Goal: Task Accomplishment & Management: Use online tool/utility

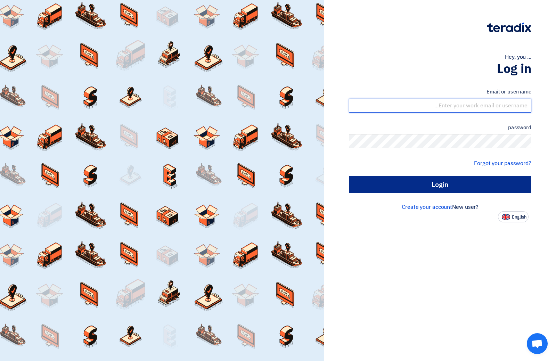
type input "[EMAIL_ADDRESS][DOMAIN_NAME]"
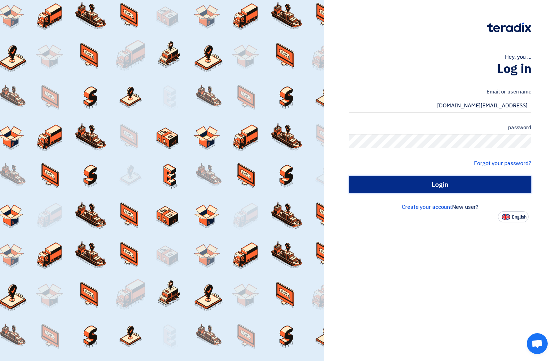
click at [439, 190] on input "Login" at bounding box center [440, 184] width 182 height 17
type input "Sign in"
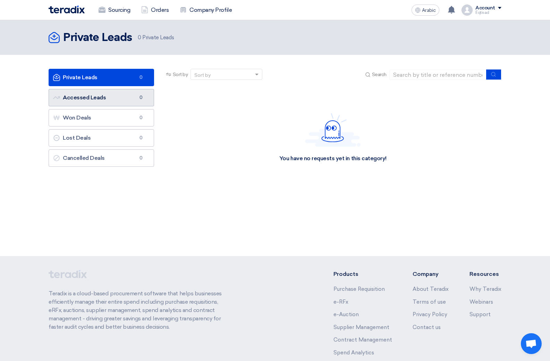
click at [92, 99] on font "Accessed Leads" at bounding box center [84, 97] width 43 height 7
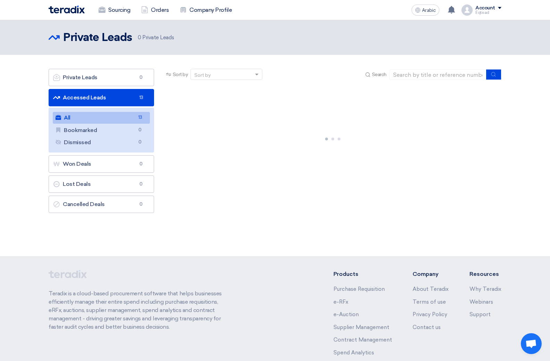
click at [96, 116] on link "All All 13" at bounding box center [101, 118] width 97 height 12
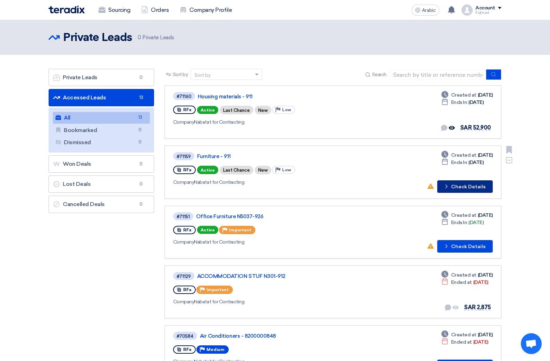
click at [464, 186] on font "Check Details" at bounding box center [468, 187] width 34 height 6
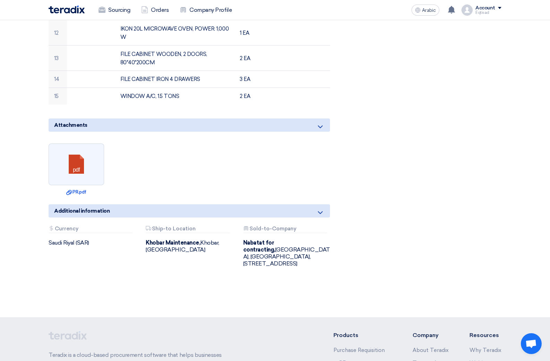
scroll to position [486, 0]
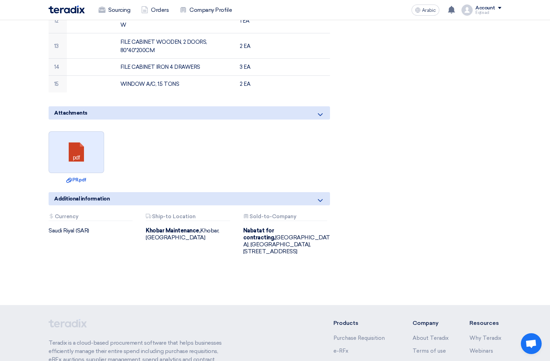
click at [82, 155] on link at bounding box center [77, 153] width 56 height 42
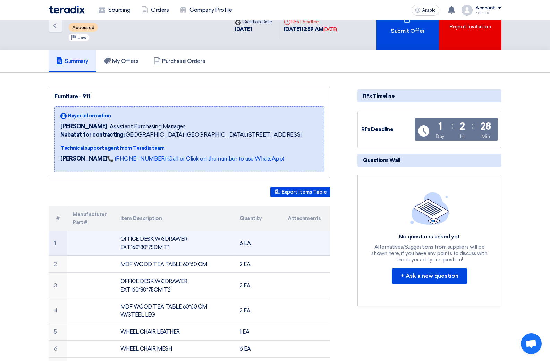
scroll to position [0, 0]
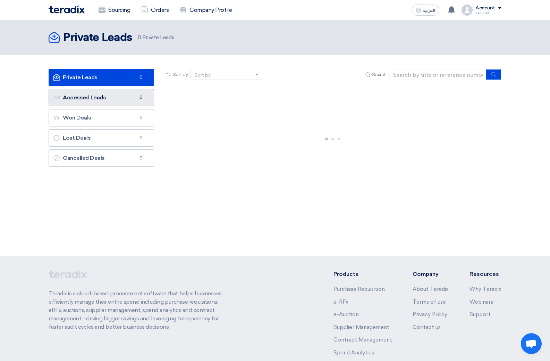
click at [106, 96] on link "Accessed Leads Accessed Leads 0" at bounding box center [102, 97] width 106 height 17
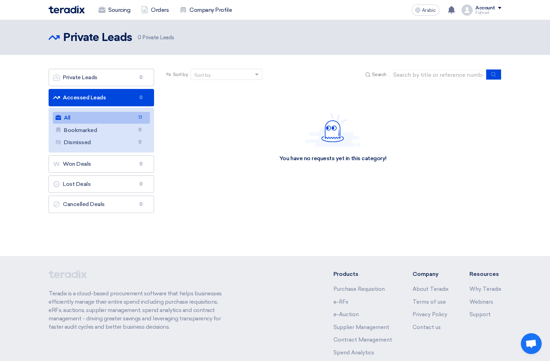
click at [101, 119] on link "All All 13" at bounding box center [101, 118] width 97 height 12
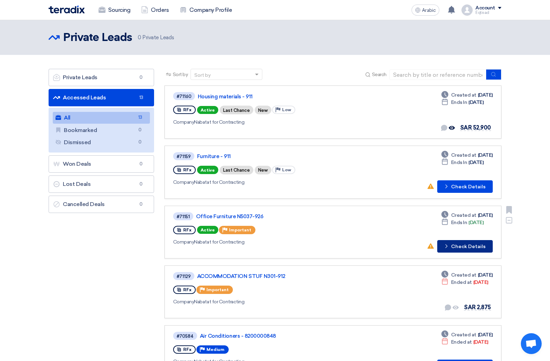
click at [466, 247] on font "Check Details" at bounding box center [468, 246] width 34 height 6
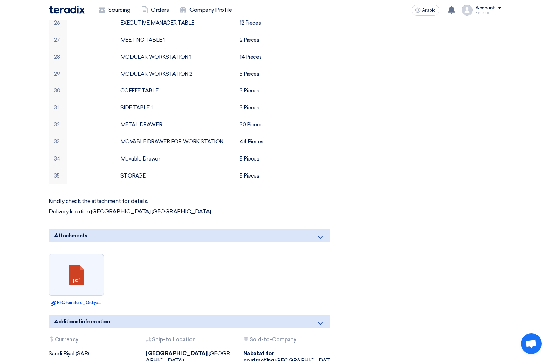
scroll to position [695, 0]
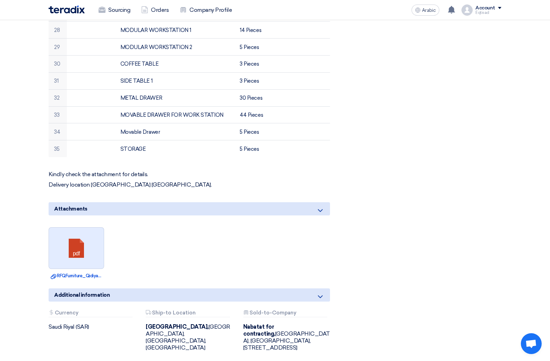
click at [79, 250] on link at bounding box center [77, 248] width 56 height 42
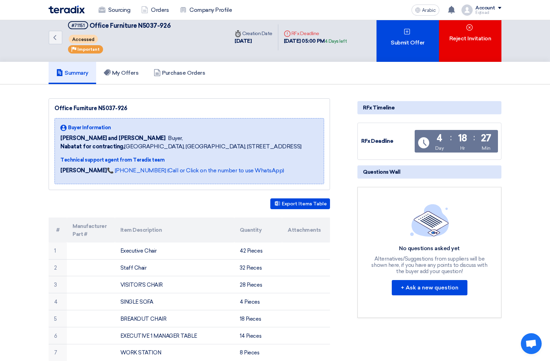
scroll to position [0, 0]
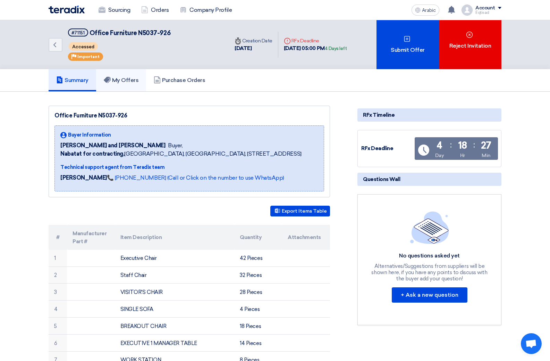
click at [118, 78] on font "My Offers" at bounding box center [125, 80] width 27 height 7
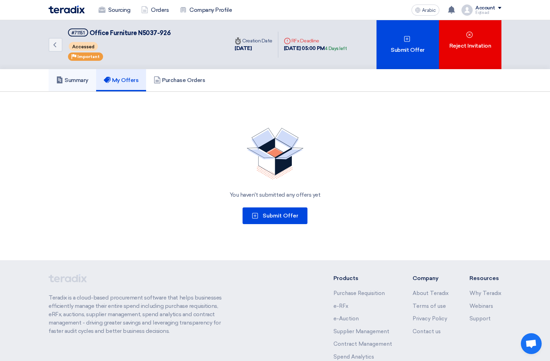
click at [74, 83] on font "Summary" at bounding box center [77, 80] width 24 height 7
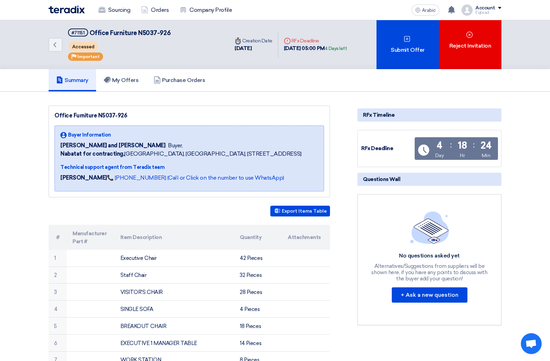
click at [81, 85] on link "Summary" at bounding box center [73, 80] width 48 height 22
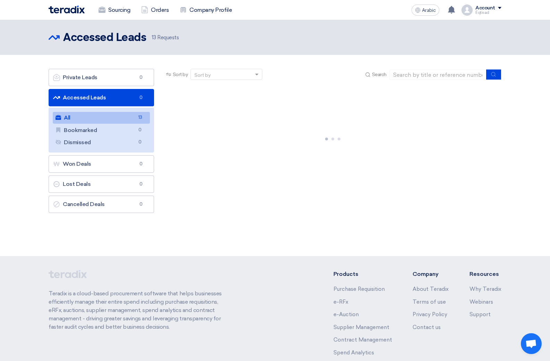
click at [88, 115] on link "All All 13" at bounding box center [101, 118] width 97 height 12
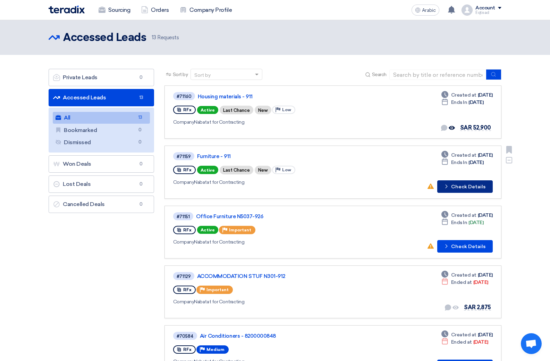
click at [459, 187] on font "Check Details" at bounding box center [468, 187] width 34 height 6
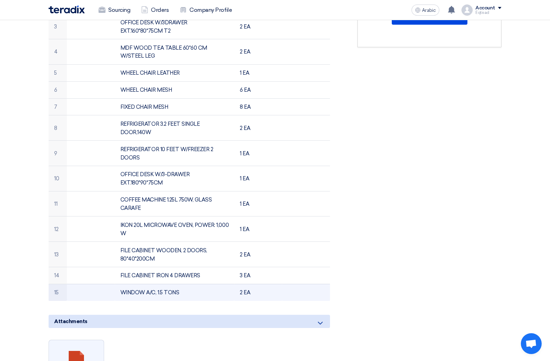
scroll to position [243, 0]
